Goal: Information Seeking & Learning: Learn about a topic

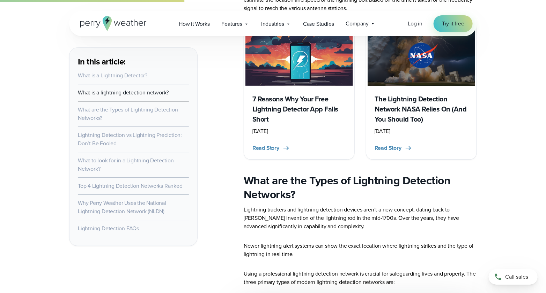
scroll to position [942, 0]
click at [399, 152] on span "Read Story" at bounding box center [387, 148] width 27 height 8
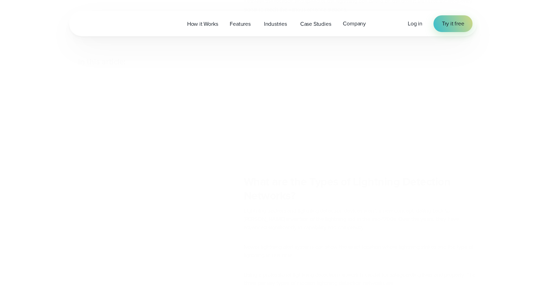
scroll to position [942, 0]
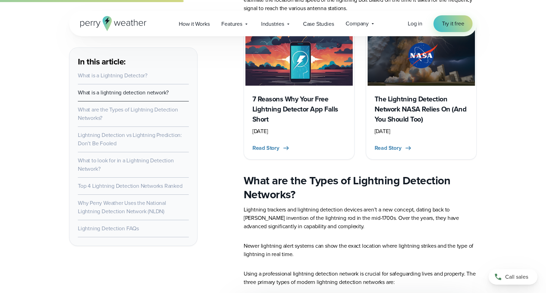
click at [372, 189] on h2 "What are the Types of Lightning Detection Networks?" at bounding box center [360, 188] width 233 height 28
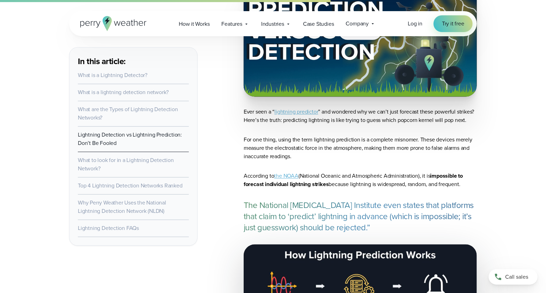
scroll to position [1744, 0]
